Goal: Task Accomplishment & Management: Use online tool/utility

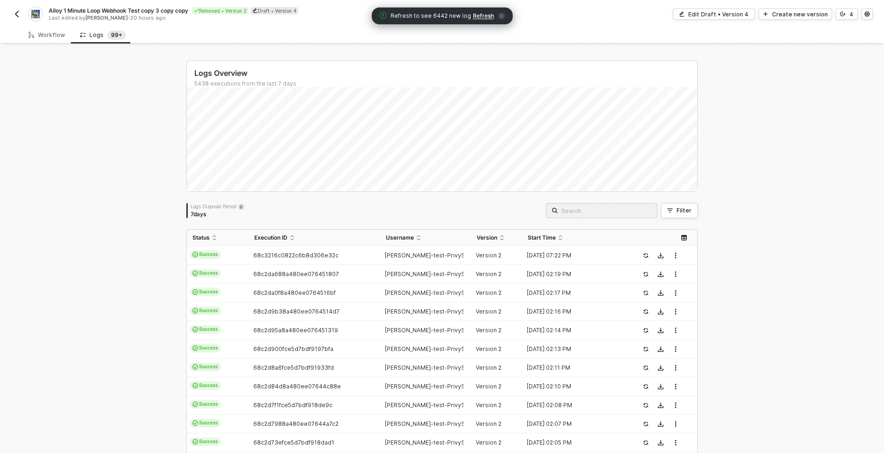
click at [764, 159] on div "Logs Overview 5438 executions from the last 7 days Mon 8 Success 942 Failure 0 …" at bounding box center [442, 353] width 884 height 617
click at [108, 329] on div "Logs Overview 5438 executions from the last 7 days Wed 10 Success 448 Failure 4…" at bounding box center [442, 353] width 884 height 617
click at [64, 131] on div "Logs Overview 5438 executions from the last 7 days Sat 6 Success 915 Failure 0 …" at bounding box center [442, 353] width 884 height 617
click at [98, 144] on div "Logs Overview 5438 executions from the last 7 days Sat 6 Success 915 Failure 0 …" at bounding box center [442, 353] width 884 height 617
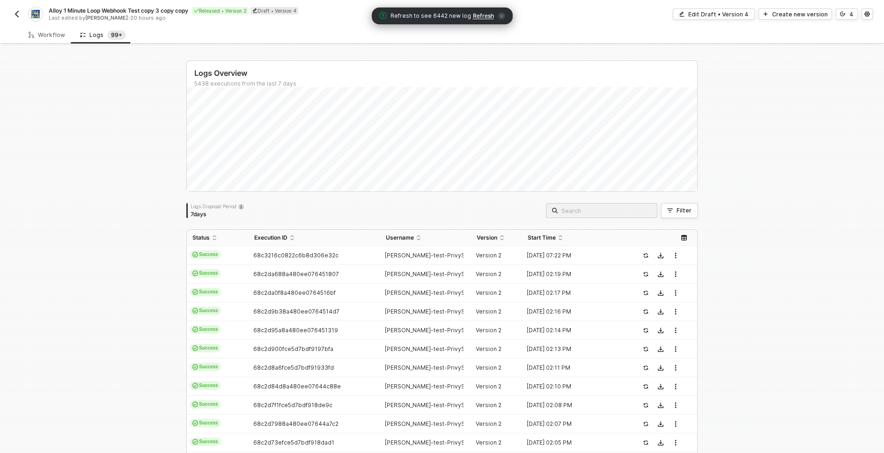
click at [85, 175] on div "Logs Overview 5438 executions from the last 7 days Sat 6 Success 915 Failure 0 …" at bounding box center [442, 353] width 884 height 617
click at [108, 289] on div "Logs Overview 5438 executions from the last 7 days Thu 4 Success 0 Failure 0 Lo…" at bounding box center [442, 353] width 884 height 617
click at [143, 159] on div "Logs Overview 5438 executions from the last 7 days Thu 4 Success 0 Failure 0 Lo…" at bounding box center [442, 353] width 884 height 617
click at [62, 40] on div "Workflow" at bounding box center [46, 34] width 51 height 17
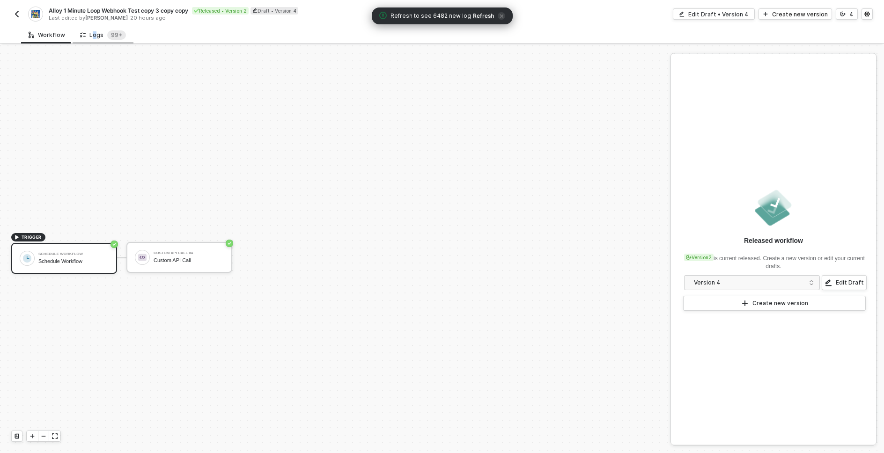
click at [92, 35] on div "Logs 99+" at bounding box center [103, 34] width 46 height 9
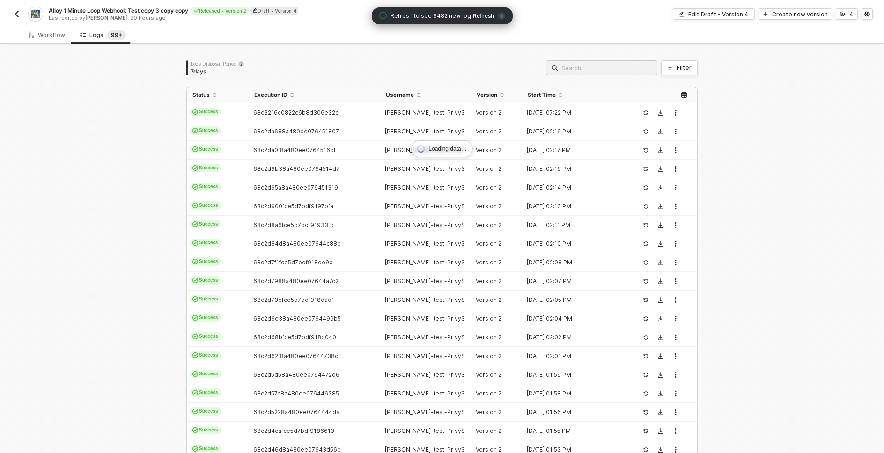
click at [126, 221] on div "Loading data… Logs Disposal Period 7 days Filter Status Execution ID Username V…" at bounding box center [442, 282] width 884 height 474
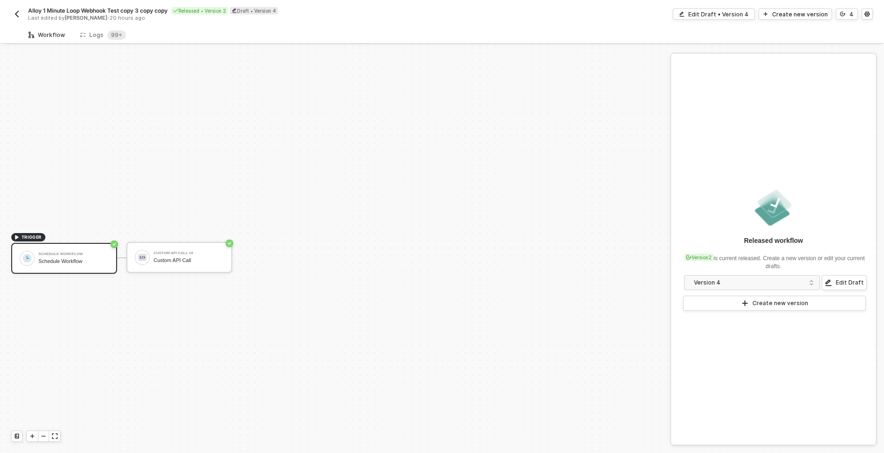
scroll to position [17, 0]
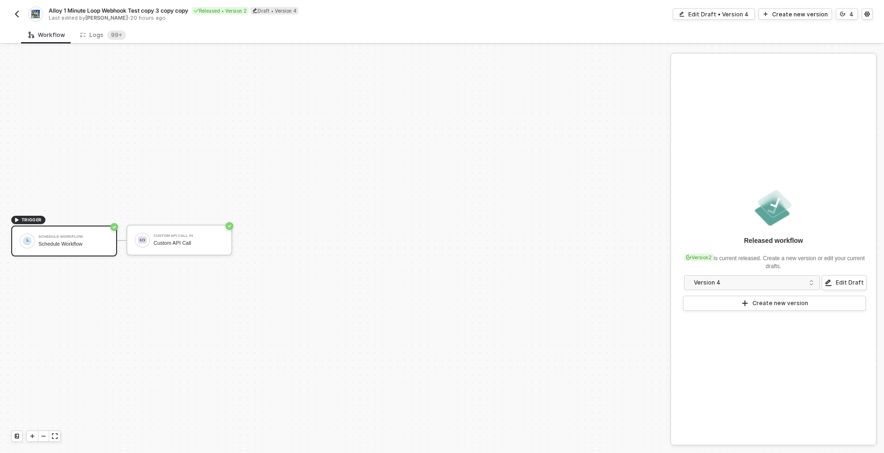
click at [172, 37] on div "Workflow Logs 99+" at bounding box center [452, 34] width 863 height 17
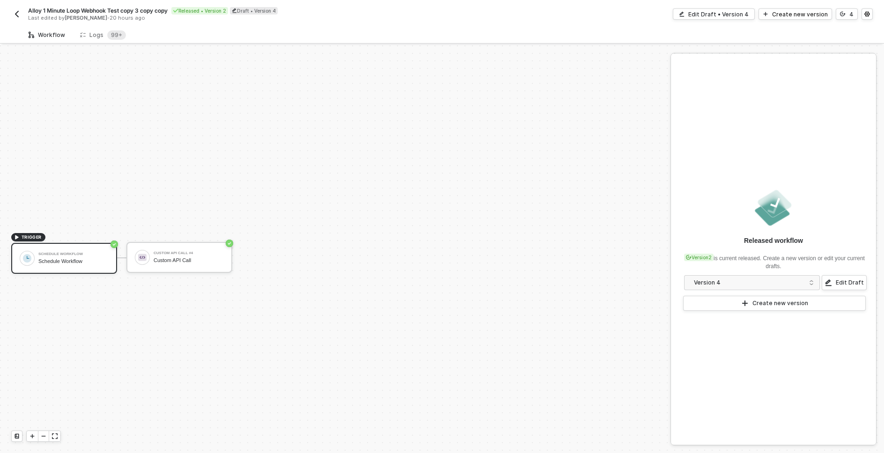
scroll to position [17, 0]
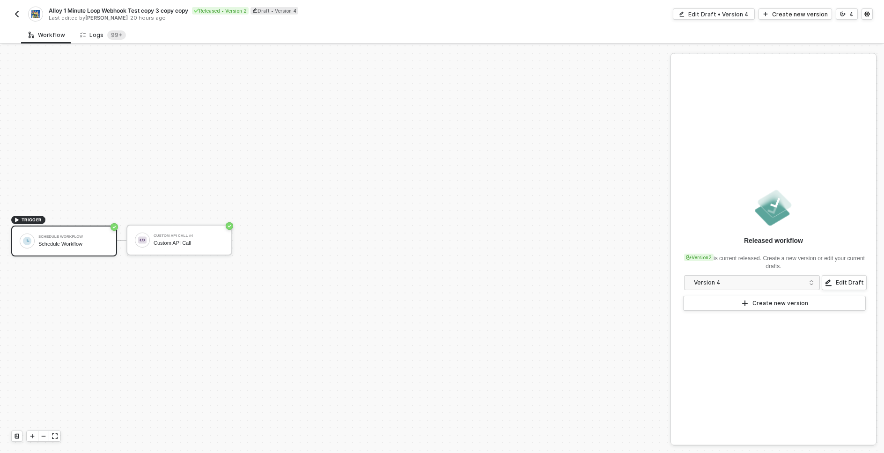
click at [95, 34] on div "Logs 99+" at bounding box center [103, 34] width 46 height 9
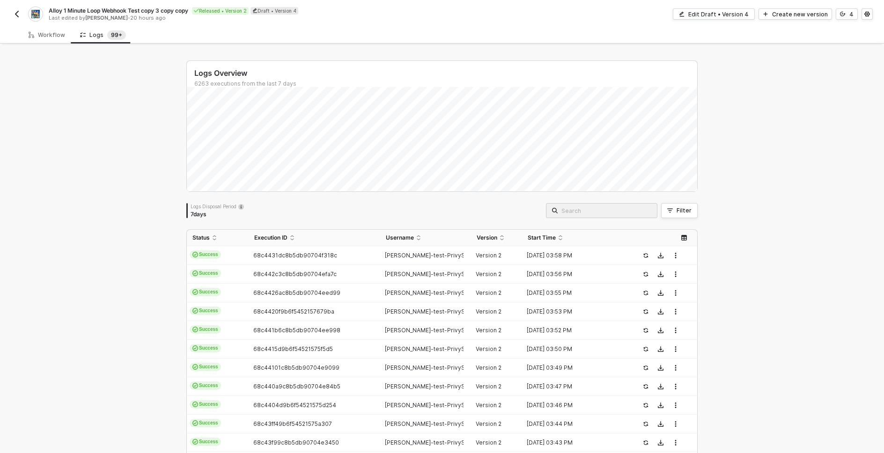
click at [95, 208] on div "Logs Overview 6263 executions from the last 7 days Logs Disposal Period 7 days …" at bounding box center [442, 353] width 884 height 617
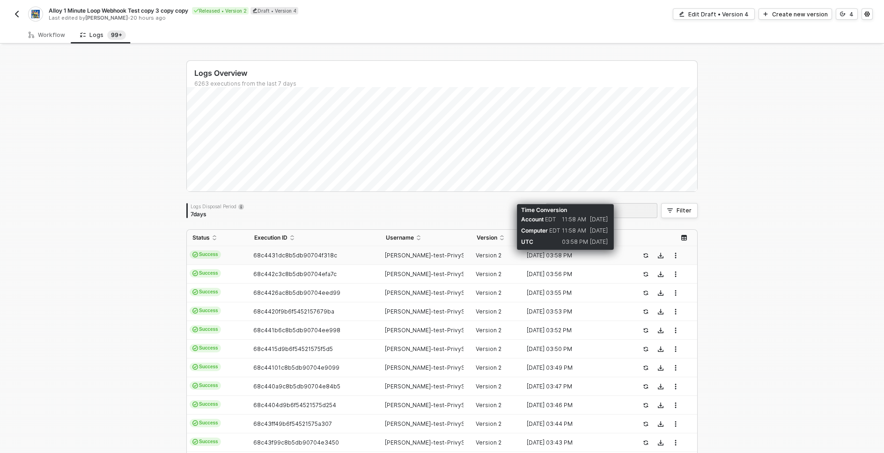
click at [534, 255] on div "12 Sep 2025 03:58 PM" at bounding box center [573, 255] width 102 height 7
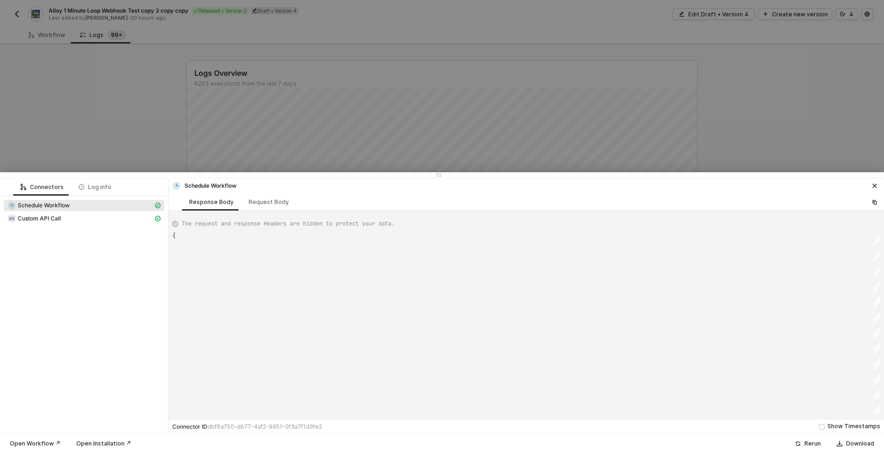
scroll to position [42, 0]
click at [49, 221] on span "Custom API Call" at bounding box center [39, 218] width 43 height 7
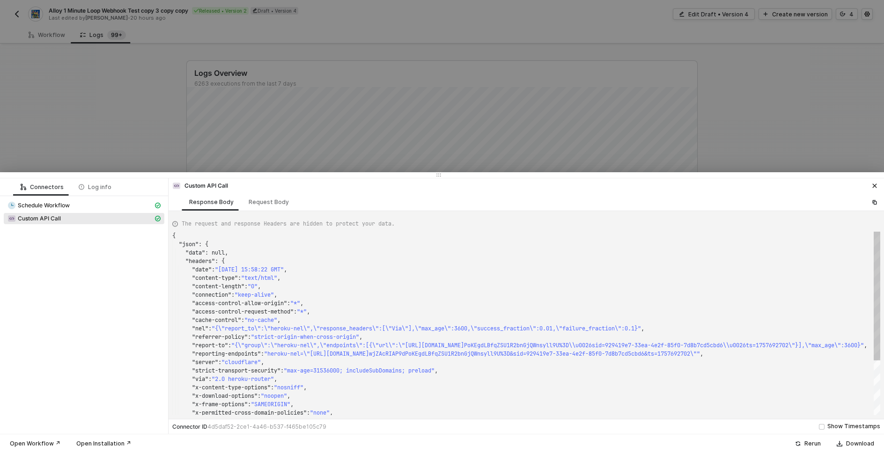
scroll to position [84, 0]
click at [77, 301] on div "Connectors Log info Schedule Workflow Custom API Call" at bounding box center [84, 306] width 169 height 256
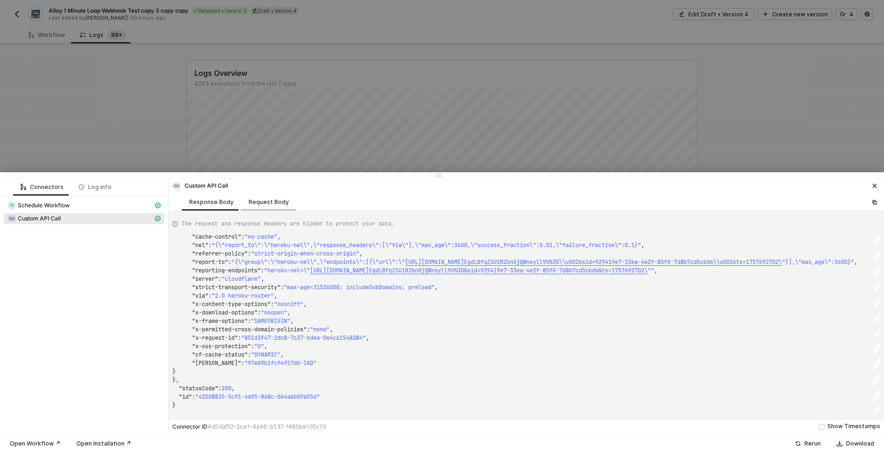
click at [271, 201] on div "Request Body" at bounding box center [269, 201] width 40 height 7
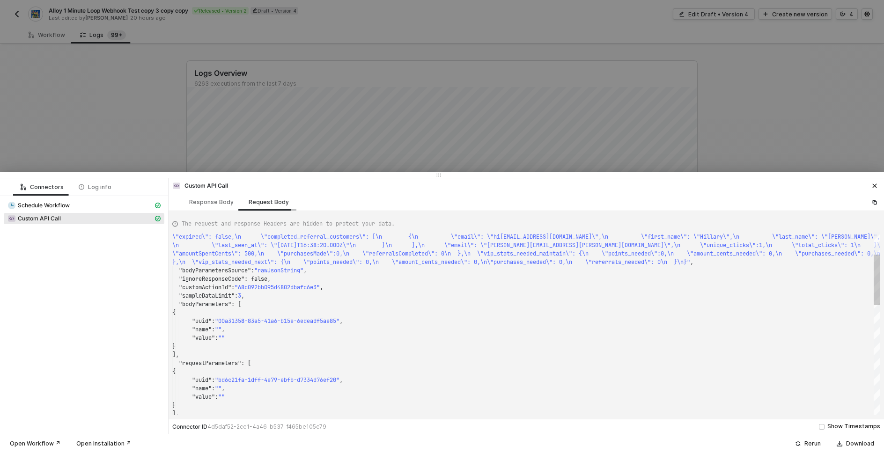
scroll to position [50, 0]
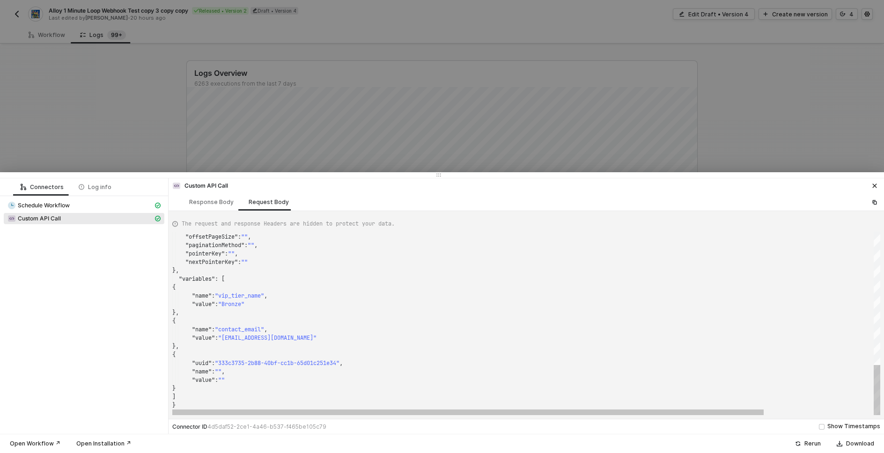
click at [231, 338] on span ""woody@toystory.com"" at bounding box center [267, 337] width 98 height 7
drag, startPoint x: 231, startPoint y: 338, endPoint x: 281, endPoint y: 337, distance: 50.1
type textarea ""pointerKey": "", "nextPointerKey": "" }, "variables": [ { "name": "vip_tier_na…"
click at [237, 305] on span ""Bronze"" at bounding box center [231, 304] width 26 height 7
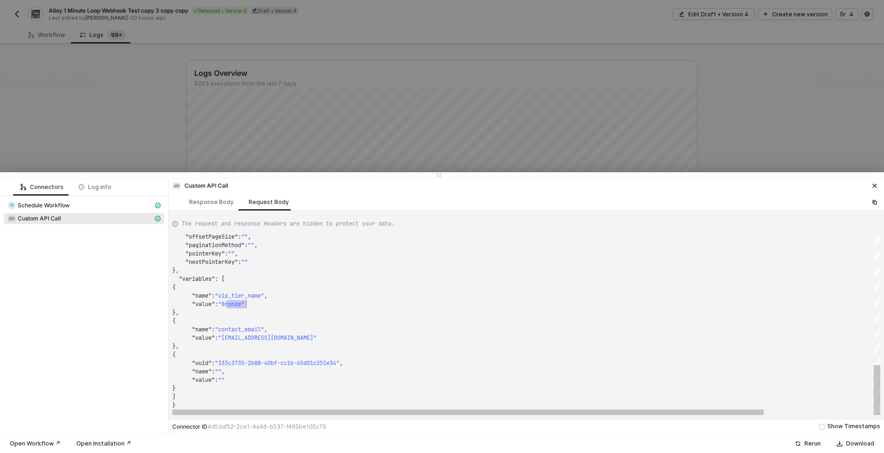
click at [259, 288] on div "{" at bounding box center [591, 287] width 839 height 8
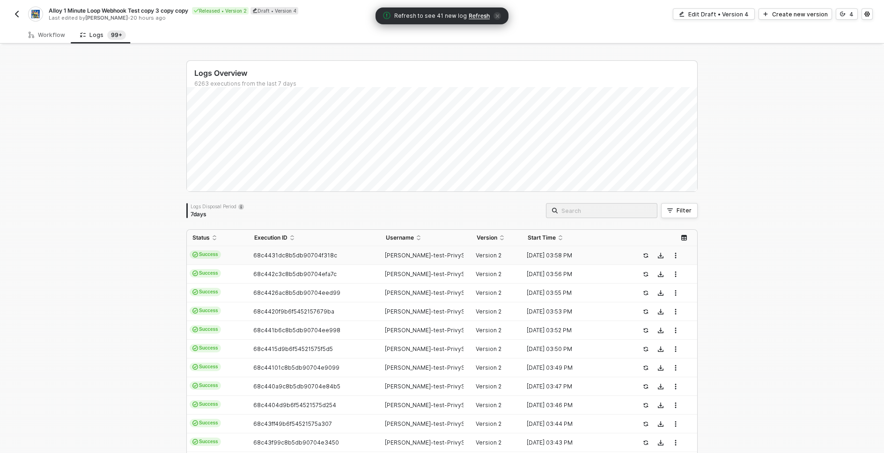
click at [745, 160] on div "Logs Overview 6263 executions from the last 7 days Logs Disposal Period 7 days …" at bounding box center [442, 353] width 884 height 617
click at [43, 39] on div "Workflow" at bounding box center [46, 34] width 51 height 17
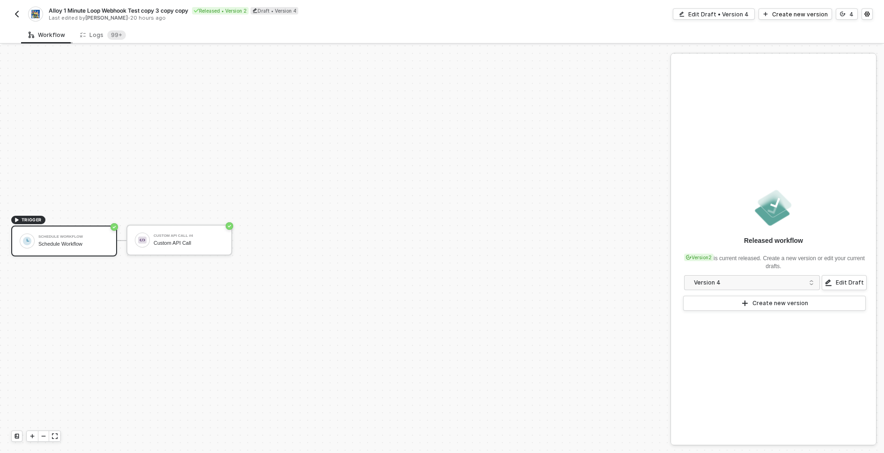
click at [43, 39] on div "Workflow" at bounding box center [46, 34] width 51 height 17
click at [169, 240] on div "Custom API Call" at bounding box center [189, 243] width 70 height 6
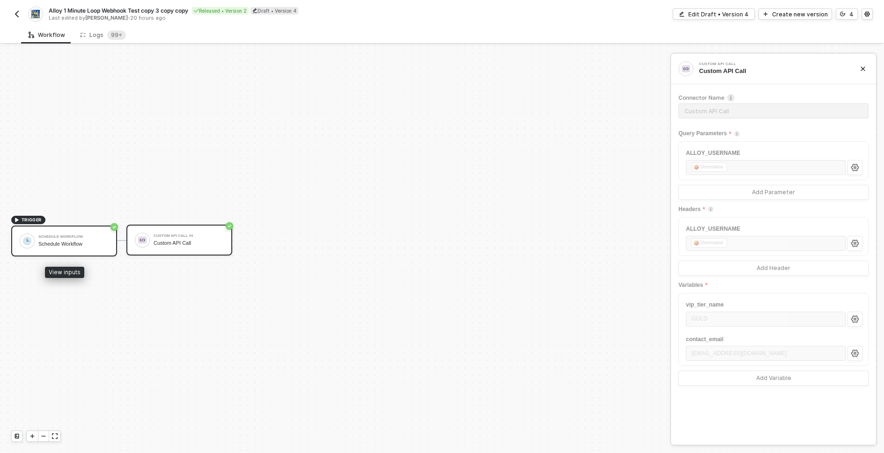
click at [85, 242] on div "Schedule Workflow" at bounding box center [73, 244] width 70 height 6
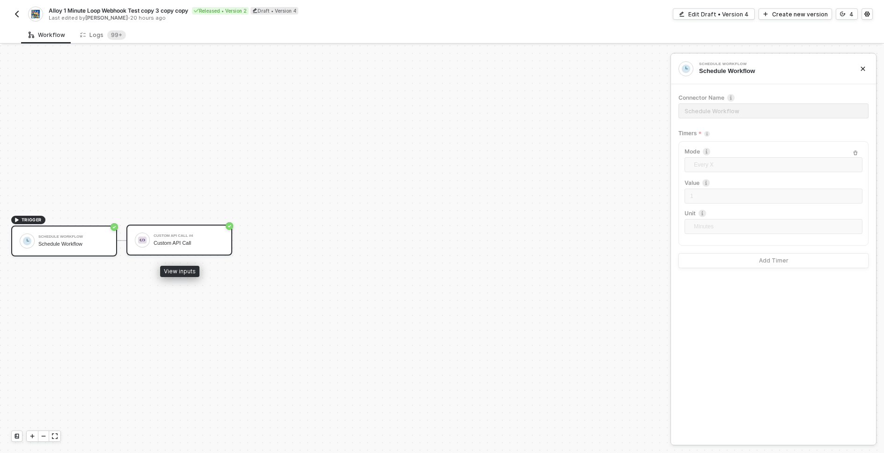
click at [177, 246] on div "Custom API Call" at bounding box center [189, 243] width 70 height 6
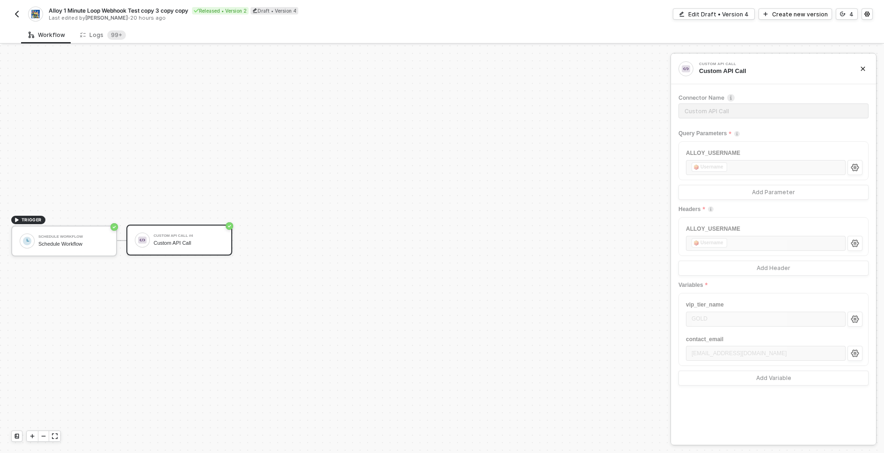
click at [307, 29] on div "Workflow Logs 99+" at bounding box center [452, 34] width 863 height 17
click at [96, 34] on div "Logs 99+" at bounding box center [103, 34] width 46 height 9
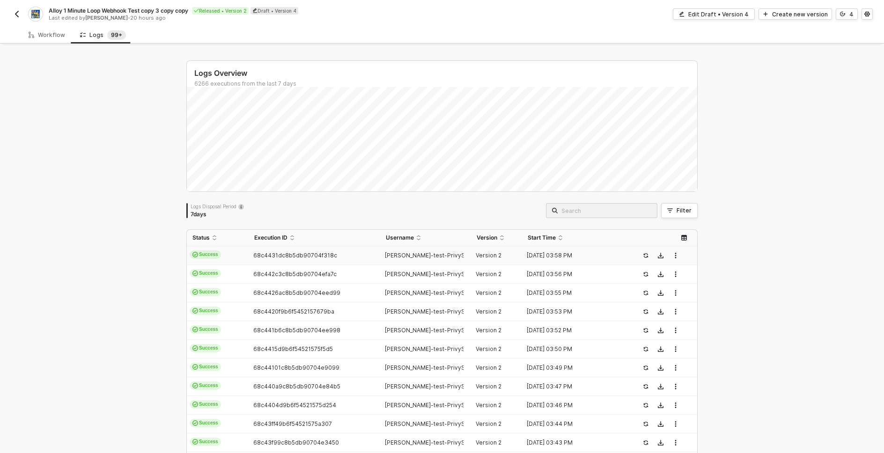
click at [96, 116] on div "Logs Overview 6266 executions from the last 7 days Logs Disposal Period 7 days …" at bounding box center [442, 353] width 884 height 617
click at [58, 308] on div "Logs Overview 6266 executions from the last 7 days Logs Disposal Period 7 days …" at bounding box center [442, 353] width 884 height 617
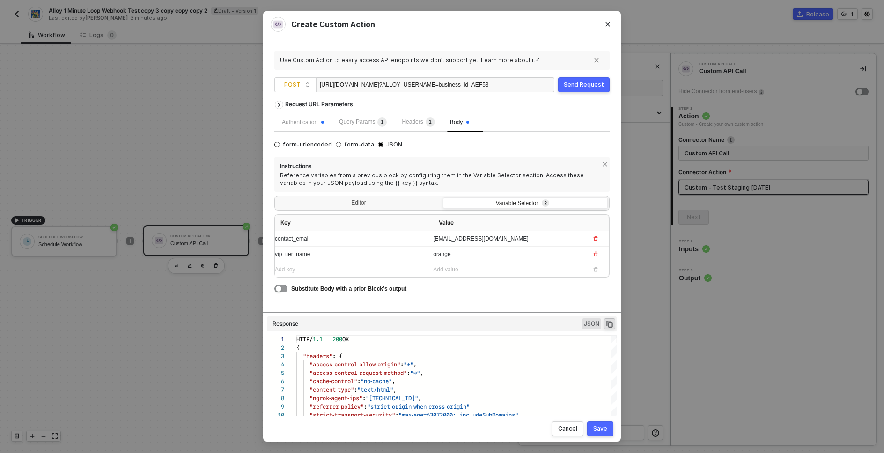
scroll to position [84, 0]
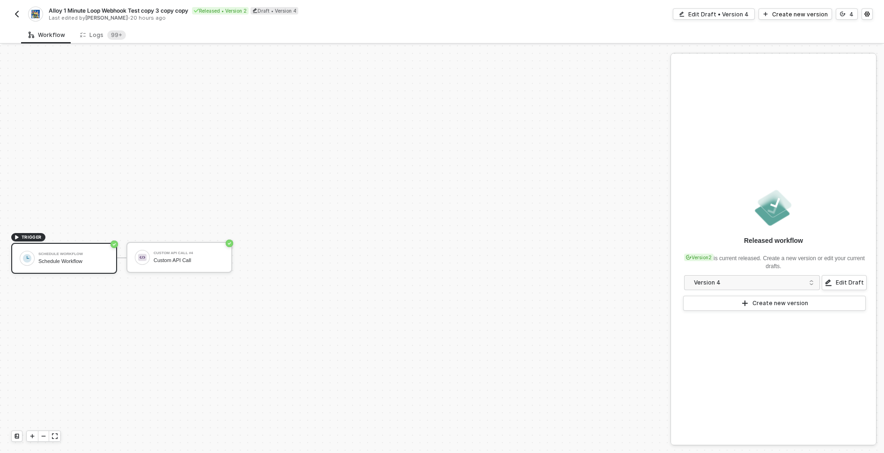
scroll to position [17, 0]
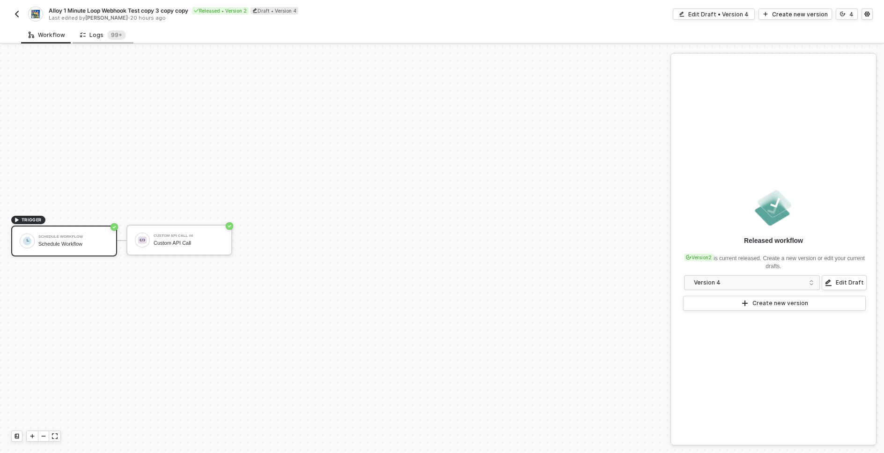
click at [97, 35] on div "Logs 99+" at bounding box center [103, 34] width 46 height 9
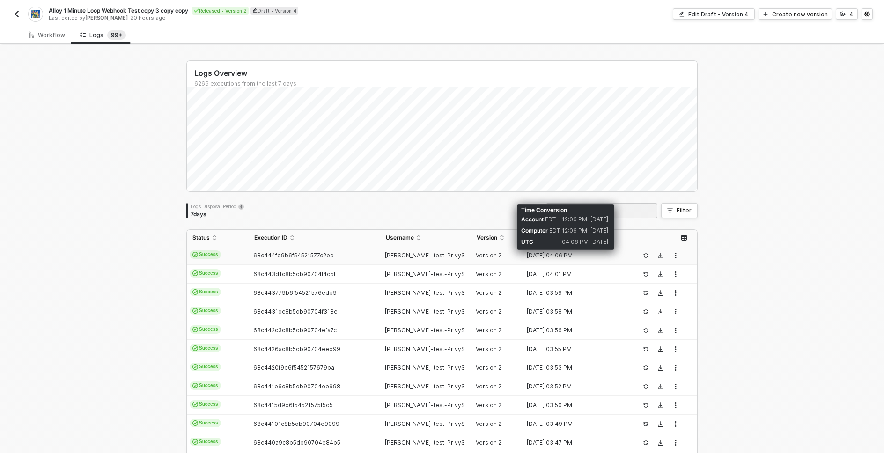
click at [565, 254] on div "[DATE] 04:06 PM" at bounding box center [573, 255] width 102 height 7
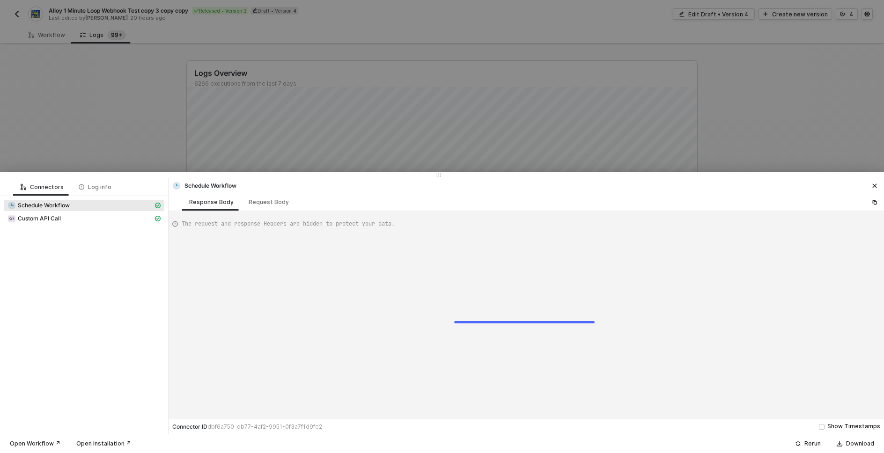
scroll to position [42, 0]
click at [31, 214] on div "Custom API Call" at bounding box center [80, 218] width 146 height 8
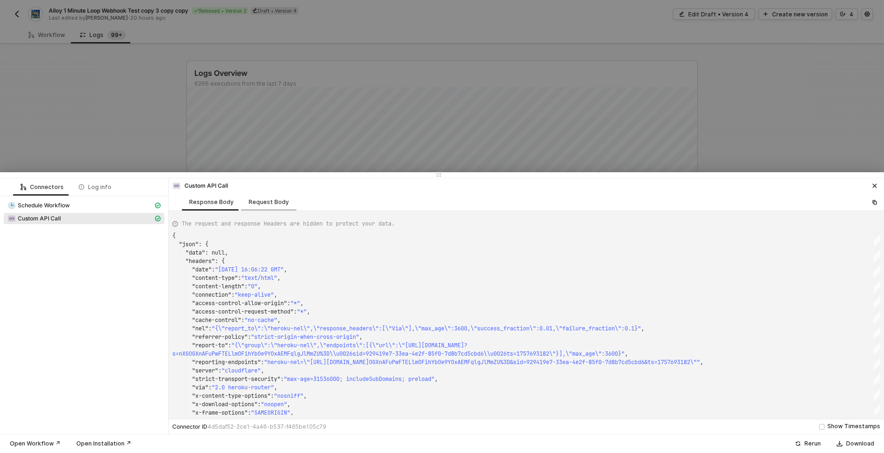
click at [277, 202] on div "Request Body" at bounding box center [269, 201] width 40 height 7
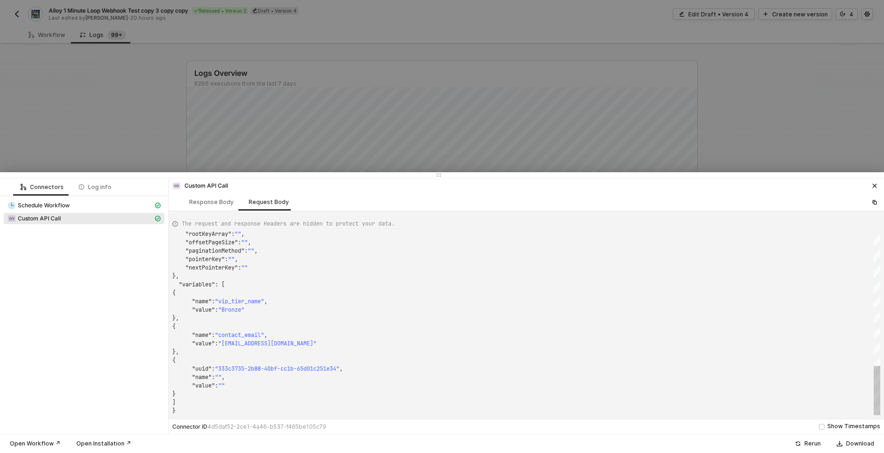
drag, startPoint x: 286, startPoint y: 222, endPoint x: 339, endPoint y: 261, distance: 65.9
drag, startPoint x: 213, startPoint y: 351, endPoint x: 156, endPoint y: 291, distance: 82.8
drag, startPoint x: 228, startPoint y: 342, endPoint x: 281, endPoint y: 342, distance: 53.4
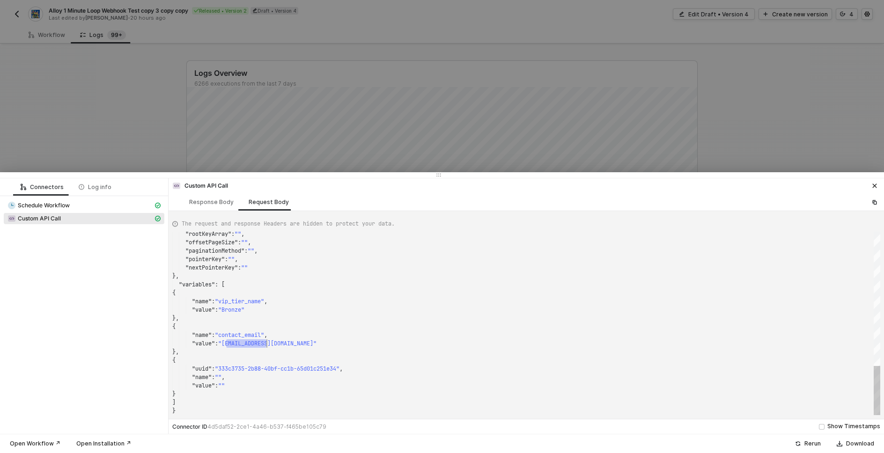
click at [246, 301] on div ""rootKeyArray" : "" , "offsetPageSize" : "" , "paginationMethod" : "" , "pointe…" at bounding box center [526, 324] width 708 height 184
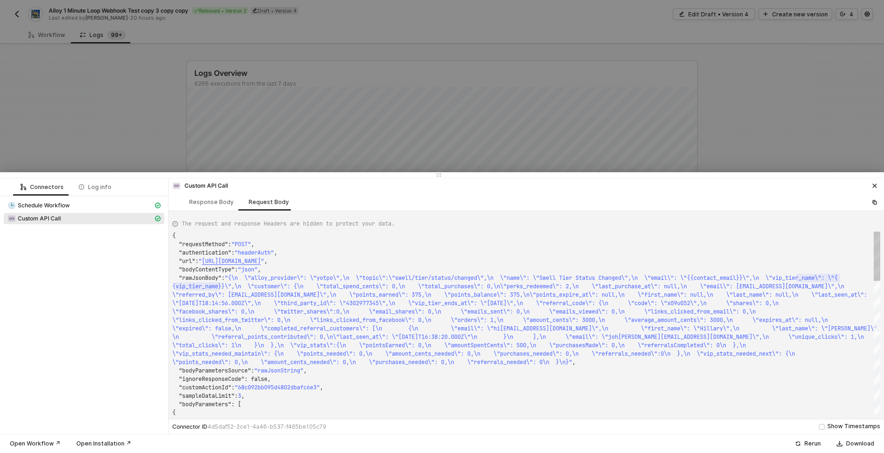
scroll to position [42, 71]
click at [243, 286] on span "{vip_tier_name}}\",\n \"customer\": {\n \"tota" at bounding box center [254, 286] width 164 height 7
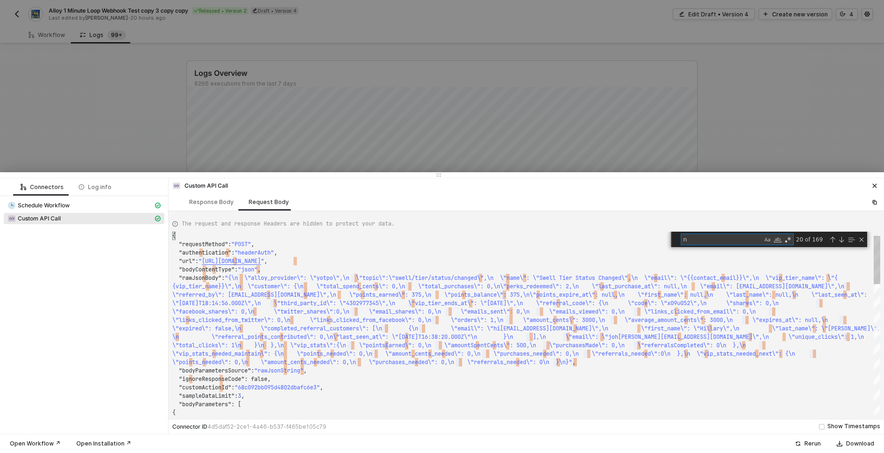
type textarea "{ "name": "contact_email", "value": "[EMAIL_ADDRESS][DOMAIN_NAME]" }, { "uuid":…"
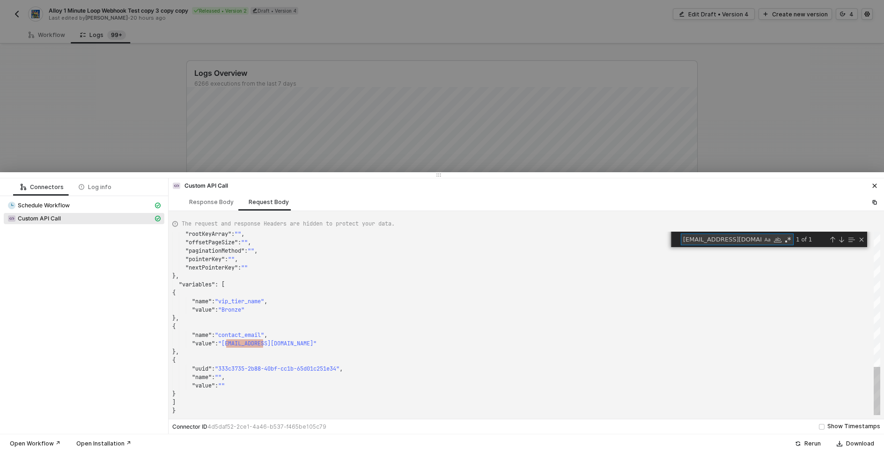
type textarea "[EMAIL_ADDRESS][DOMAIN_NAME]"
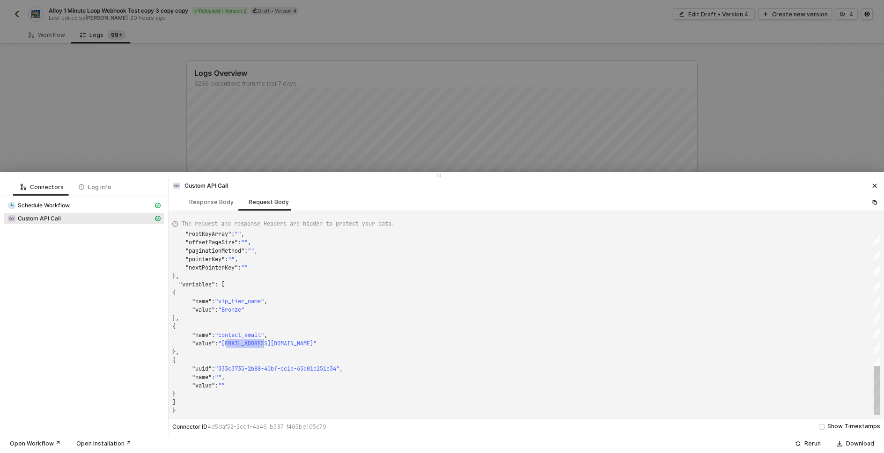
scroll to position [17, 91]
type textarea ""offsetPageSize": "", "paginationMethod": "", "pointerKey": "", "nextPointerKey…"
click at [266, 293] on div "{" at bounding box center [526, 293] width 708 height 8
click at [878, 186] on button "button" at bounding box center [874, 185] width 11 height 11
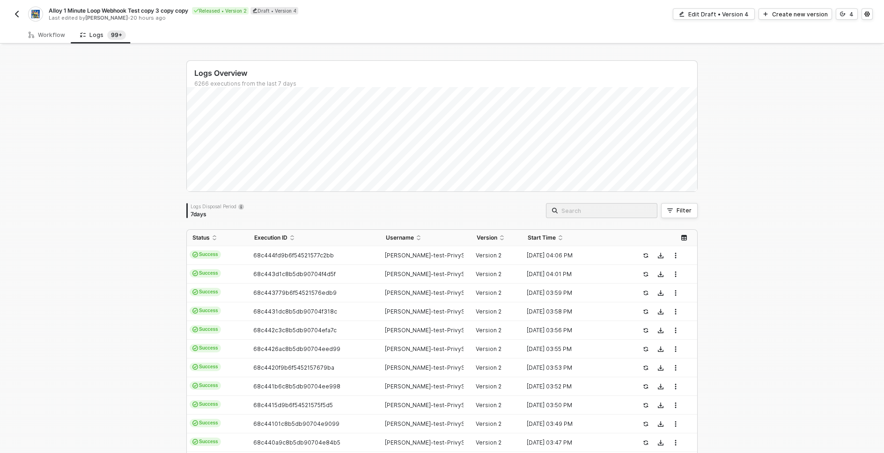
click at [101, 242] on div "Logs Overview 6266 executions from the last 7 days Thu 11 Success 759 Failure 0…" at bounding box center [442, 353] width 884 height 617
